Goal: Navigation & Orientation: Find specific page/section

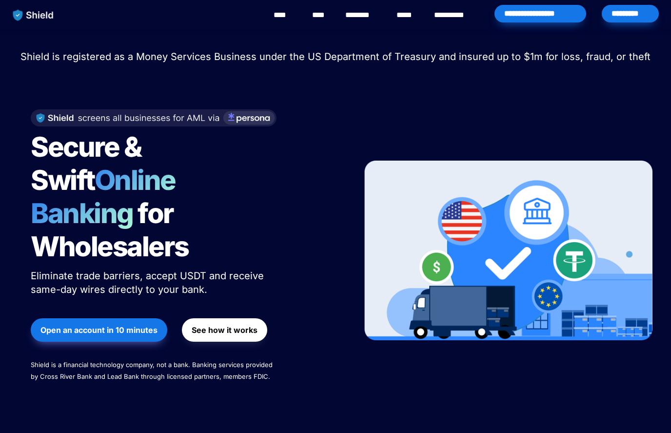
click at [642, 11] on div "*********" at bounding box center [630, 14] width 57 height 18
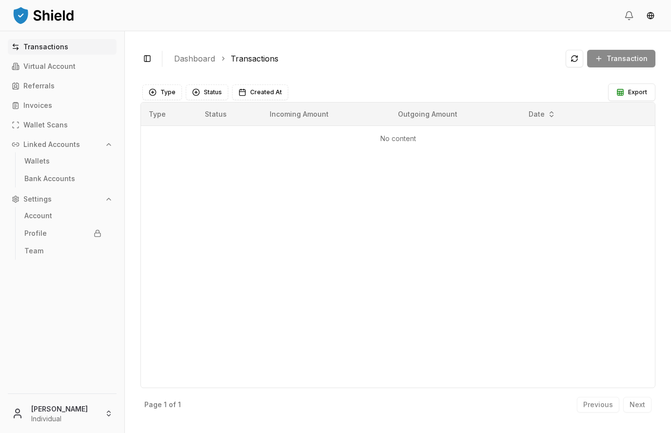
click at [99, 172] on link "Bank Accounts" at bounding box center [62, 179] width 85 height 16
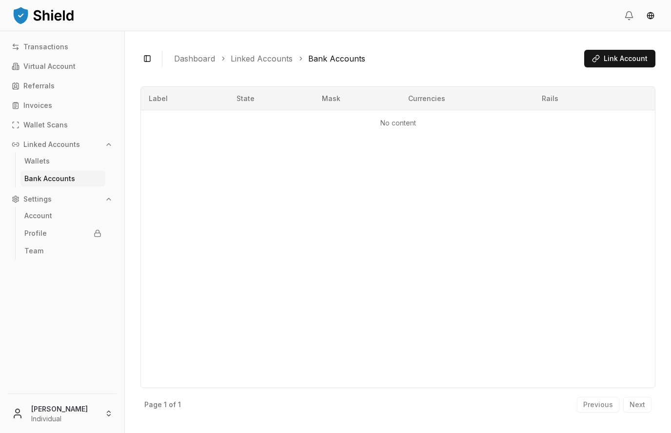
click at [624, 57] on span "Link Account" at bounding box center [626, 59] width 44 height 10
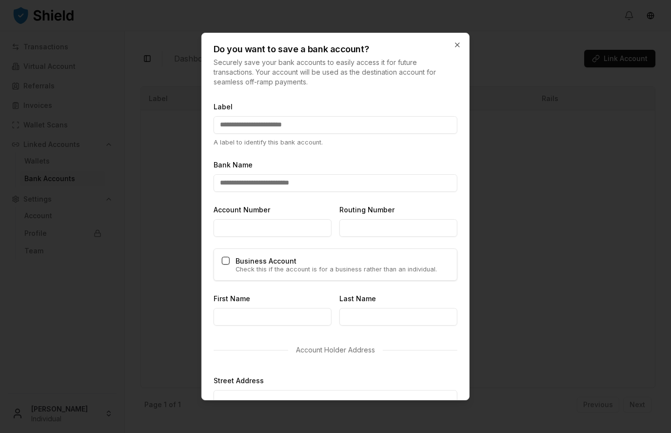
click at [459, 42] on icon "button" at bounding box center [458, 45] width 8 height 8
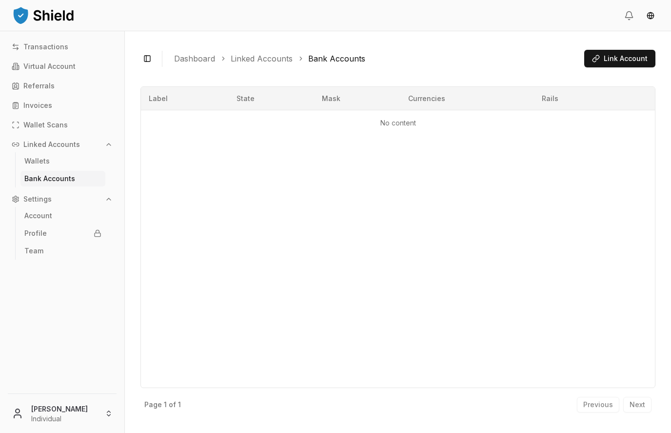
click at [31, 166] on link "Wallets" at bounding box center [62, 161] width 85 height 16
click at [25, 161] on p "Wallets" at bounding box center [36, 161] width 25 height 7
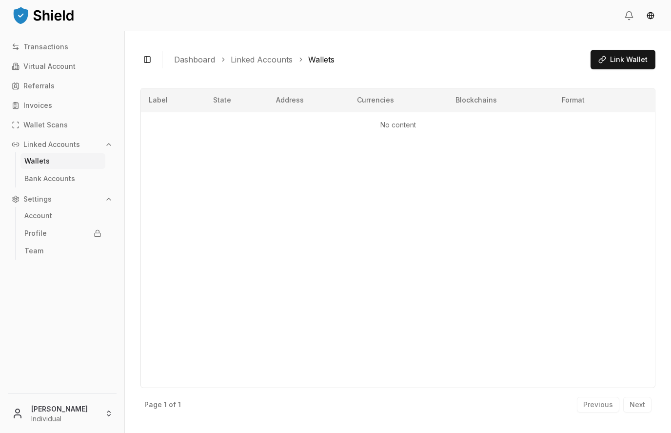
click at [22, 155] on link "Wallets" at bounding box center [62, 161] width 85 height 16
click at [36, 161] on p "Wallets" at bounding box center [36, 161] width 25 height 7
click at [39, 156] on link "Wallets" at bounding box center [62, 161] width 85 height 16
click at [21, 179] on link "Bank Accounts" at bounding box center [62, 179] width 85 height 16
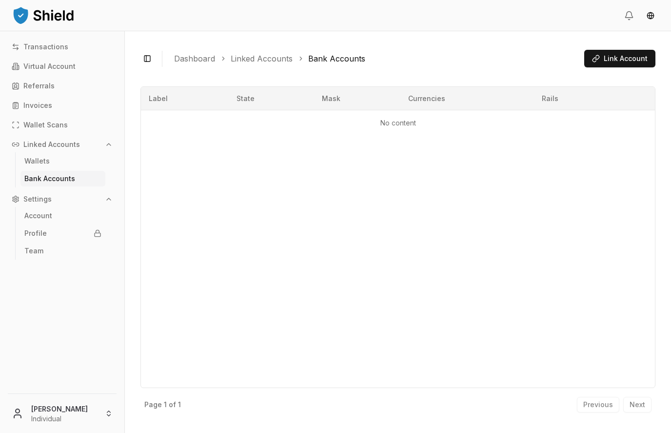
click at [35, 222] on link "Account" at bounding box center [62, 216] width 85 height 16
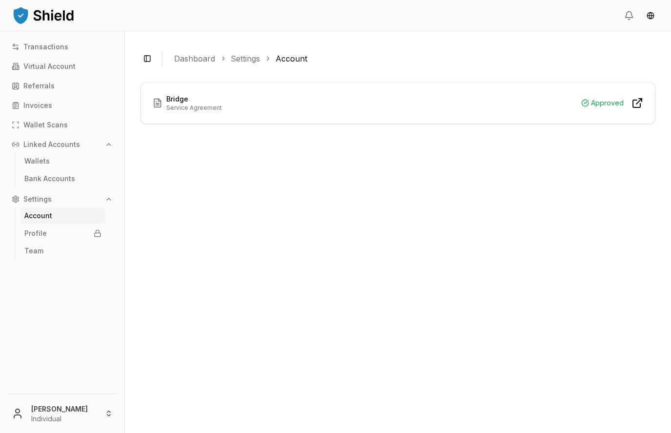
click at [35, 236] on p "Profile" at bounding box center [35, 233] width 22 height 7
click at [30, 234] on p "Profile" at bounding box center [35, 233] width 22 height 7
click at [37, 237] on p "Profile" at bounding box center [35, 233] width 22 height 7
click at [29, 253] on p "Team" at bounding box center [33, 250] width 19 height 7
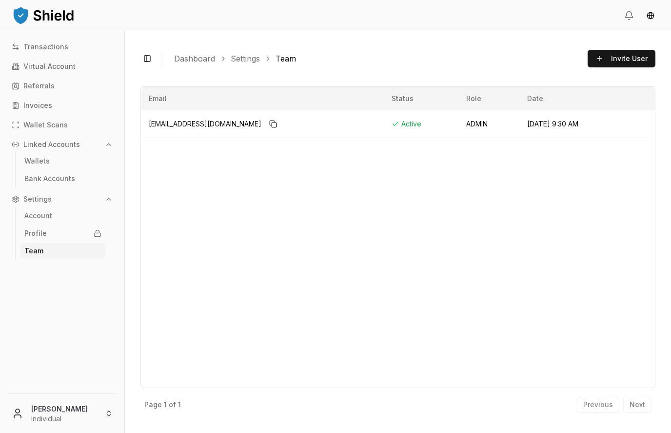
click at [39, 231] on p "Profile" at bounding box center [35, 233] width 22 height 7
click at [30, 228] on link "Profile" at bounding box center [62, 233] width 85 height 16
click at [43, 228] on link "Profile" at bounding box center [62, 233] width 85 height 16
click at [28, 65] on p "Virtual Account" at bounding box center [49, 66] width 52 height 7
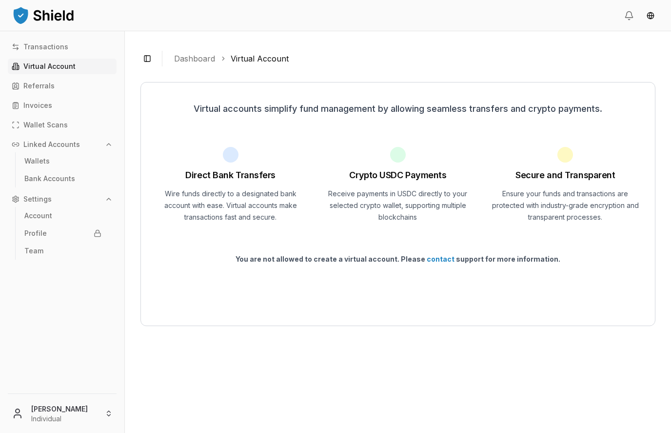
click at [22, 60] on link "Virtual Account" at bounding box center [62, 67] width 109 height 16
click at [84, 60] on link "Virtual Account" at bounding box center [62, 67] width 109 height 16
click at [82, 58] on div "Transactions Virtual Account Referrals Invoices Wallet Scans Linked Accounts Wa…" at bounding box center [62, 210] width 124 height 343
click at [51, 44] on p "Transactions" at bounding box center [45, 46] width 45 height 7
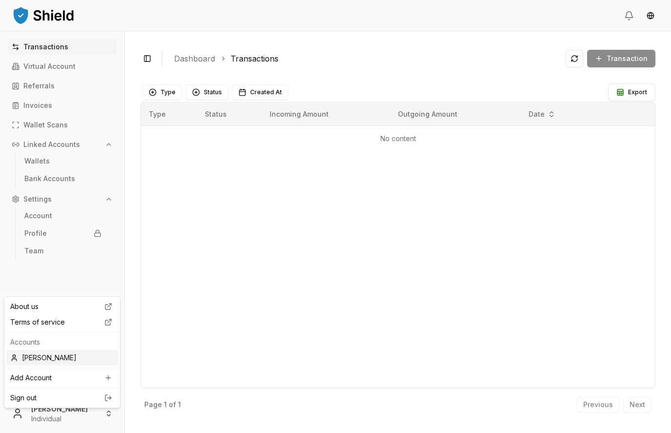
click at [30, 360] on div "[PERSON_NAME]" at bounding box center [62, 358] width 112 height 16
click at [42, 67] on p "Virtual Account" at bounding box center [49, 66] width 52 height 7
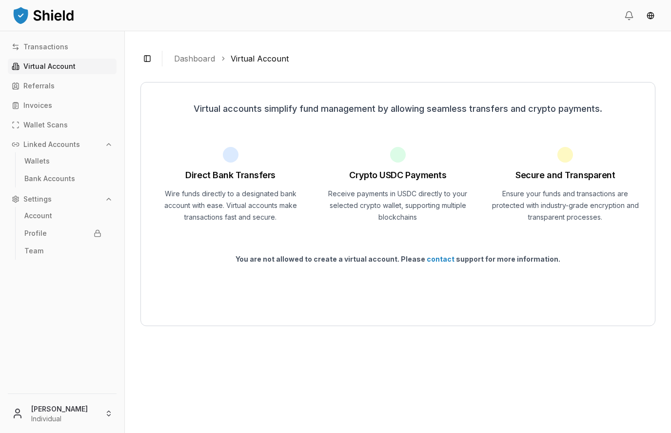
click at [526, 116] on div "Virtual accounts simplify fund management by allowing seamless transfers and cr…" at bounding box center [398, 204] width 515 height 244
click at [350, 274] on div "Virtual accounts simplify fund management by allowing seamless transfers and cr…" at bounding box center [398, 204] width 515 height 244
click at [66, 168] on html "Transactions Virtual Account Referrals Invoices Wallet Scans Linked Accounts Wa…" at bounding box center [335, 216] width 671 height 433
click at [76, 162] on link "Wallets" at bounding box center [62, 161] width 85 height 16
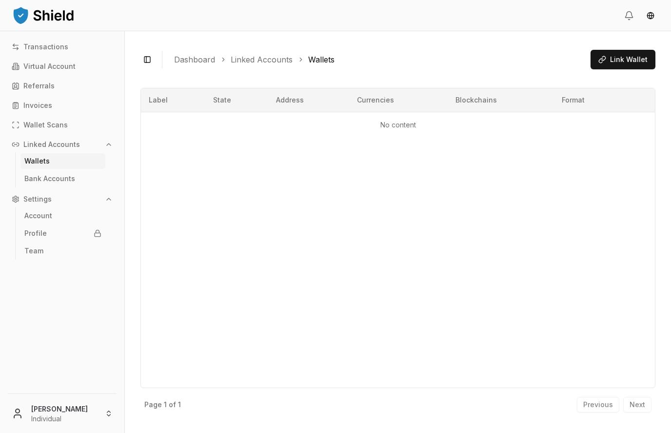
click at [89, 66] on link "Virtual Account" at bounding box center [62, 67] width 109 height 16
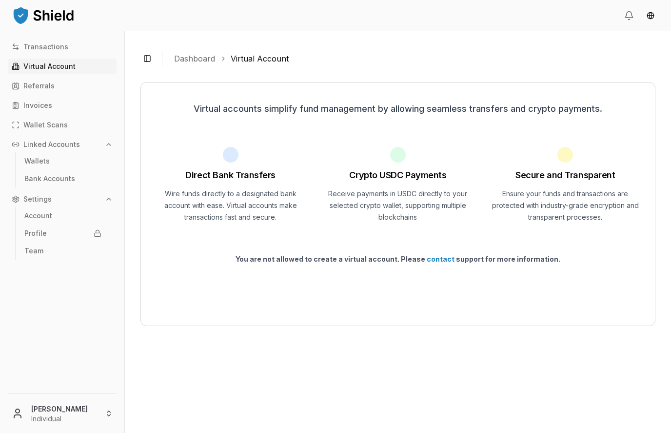
click at [446, 258] on link "contact" at bounding box center [441, 259] width 28 height 8
click at [449, 262] on link "contact" at bounding box center [441, 259] width 28 height 8
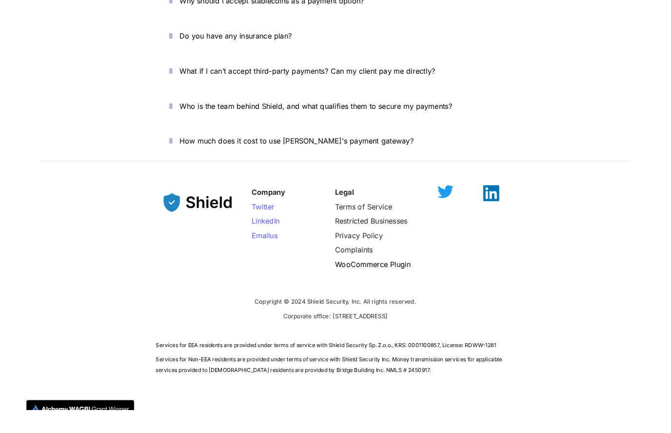
scroll to position [3420, 0]
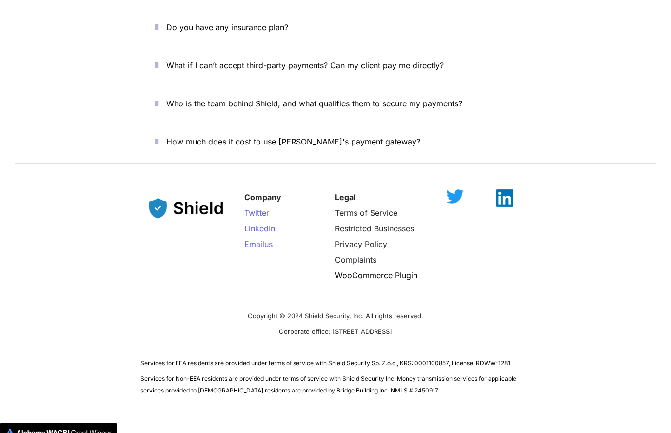
click at [264, 239] on span "us" at bounding box center [268, 244] width 8 height 10
